Goal: Information Seeking & Learning: Learn about a topic

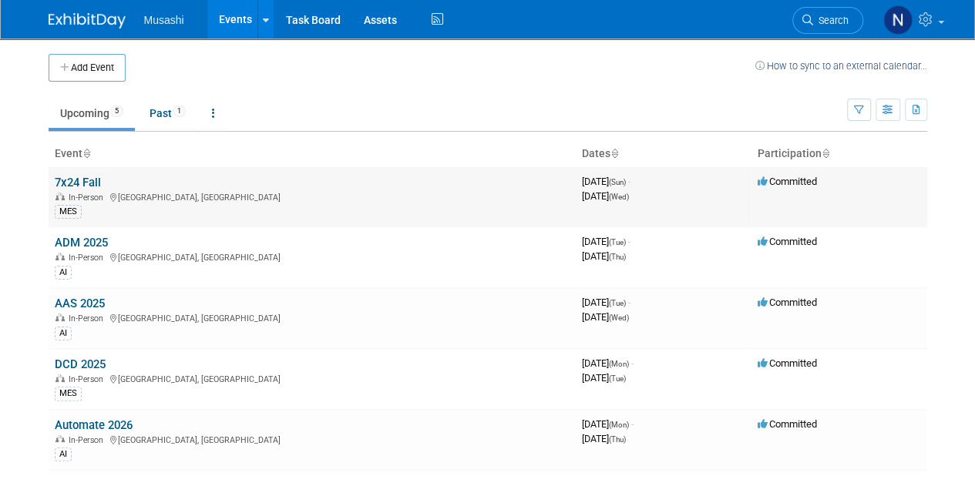
click at [80, 181] on link "7x24 Fall" at bounding box center [78, 183] width 46 height 14
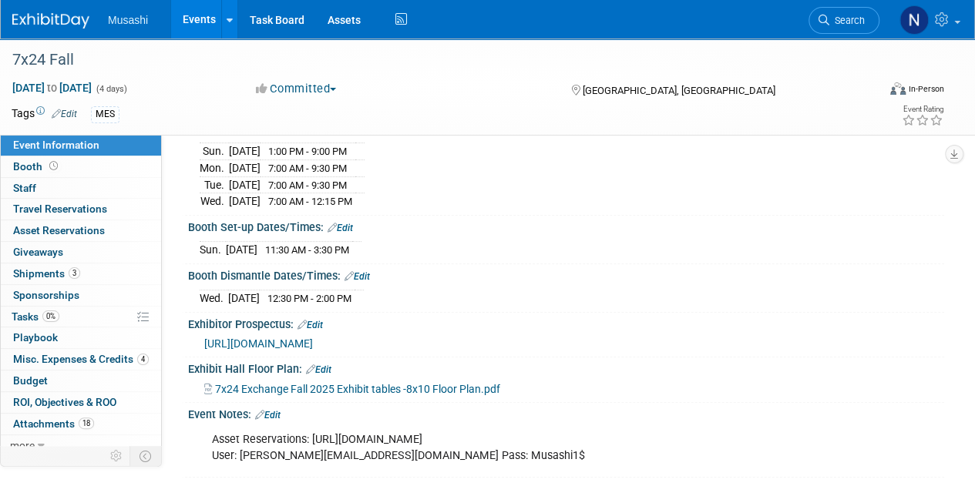
scroll to position [191, 0]
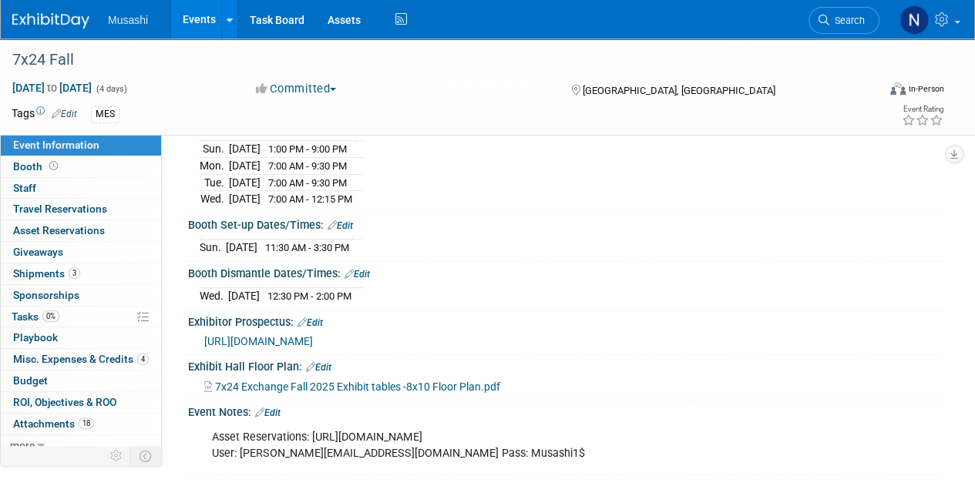
click at [313, 336] on span "https://conferences.7x24exchange.org/fall2025/brochure/" at bounding box center [258, 341] width 109 height 12
click at [429, 384] on span "7x24 Exchange Fall 2025 Exhibit tables -8x10 Floor Plan.pdf" at bounding box center [357, 387] width 285 height 12
click at [313, 335] on span "https://conferences.7x24exchange.org/fall2025/brochure/" at bounding box center [258, 341] width 109 height 12
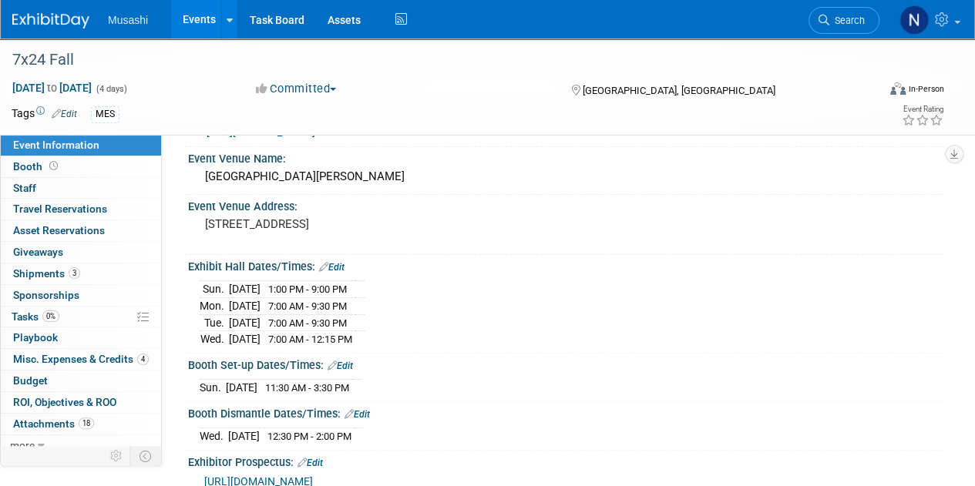
scroll to position [42, 0]
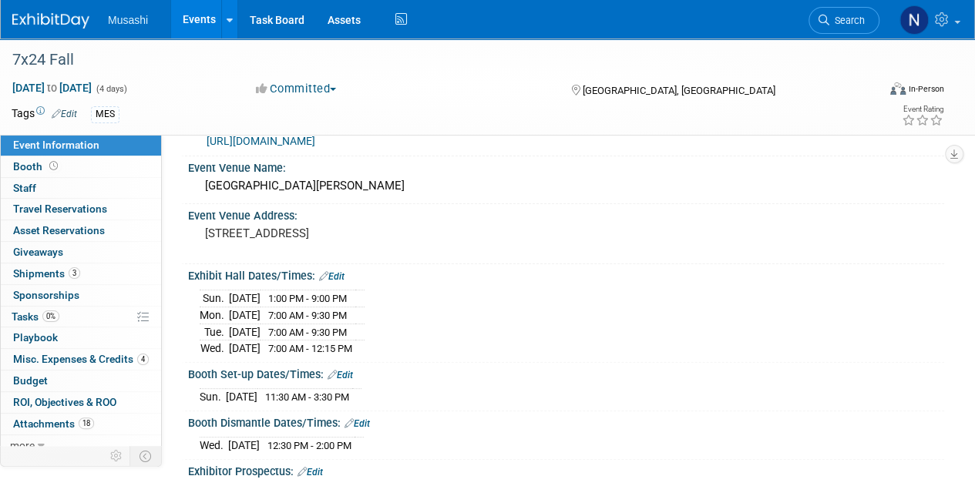
click at [315, 140] on link "https://conferences.7x24exchange.org/fall2025/" at bounding box center [261, 141] width 109 height 12
